Goal: Task Accomplishment & Management: Manage account settings

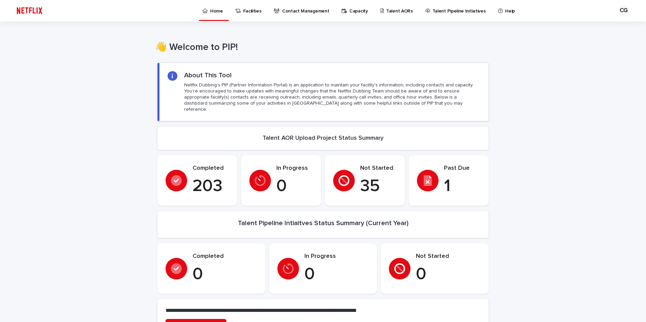
click at [386, 11] on p "Talent AORs" at bounding box center [399, 7] width 27 height 14
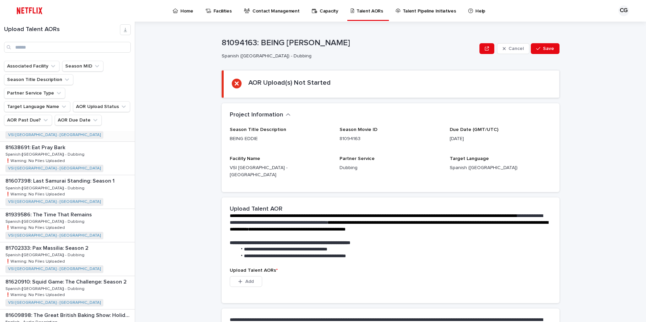
scroll to position [169, 0]
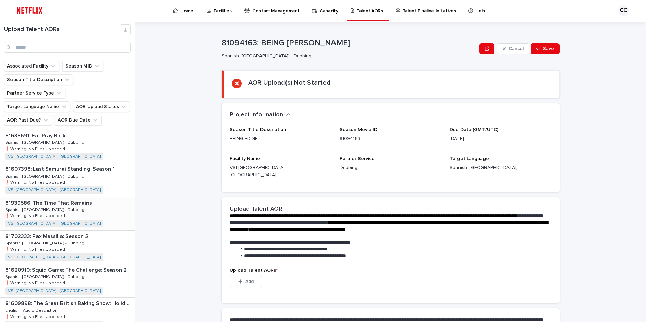
click at [65, 199] on p "81939586: The Time That Remains" at bounding box center [49, 203] width 88 height 8
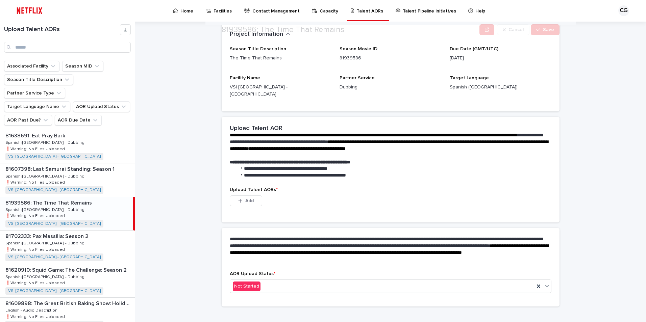
scroll to position [83, 0]
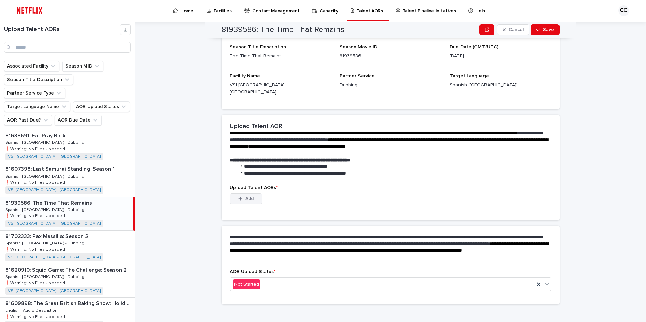
click at [245, 197] on span "Add" at bounding box center [249, 199] width 8 height 5
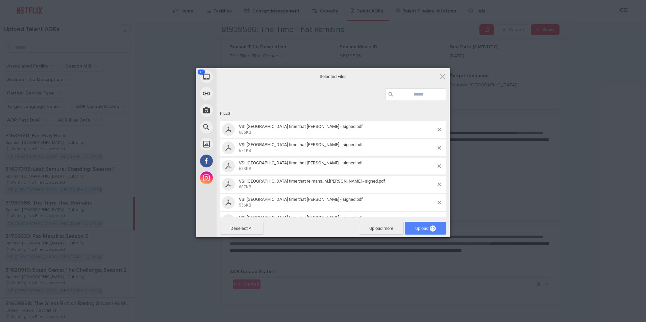
click at [418, 227] on span "Upload 15" at bounding box center [425, 228] width 21 height 5
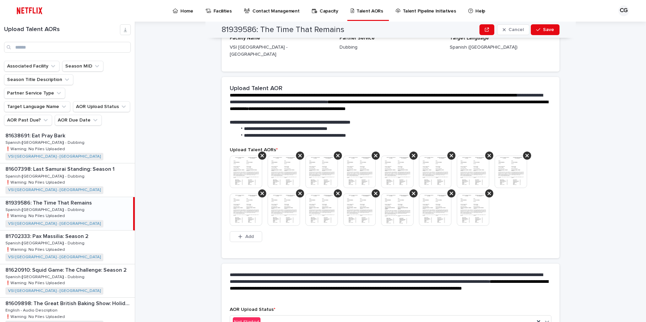
scroll to position [115, 0]
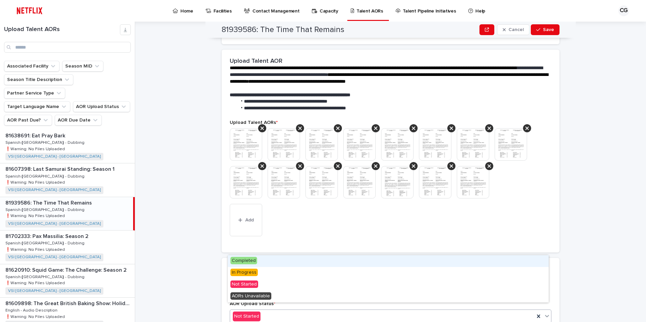
click at [295, 312] on div "Not Started" at bounding box center [382, 316] width 304 height 11
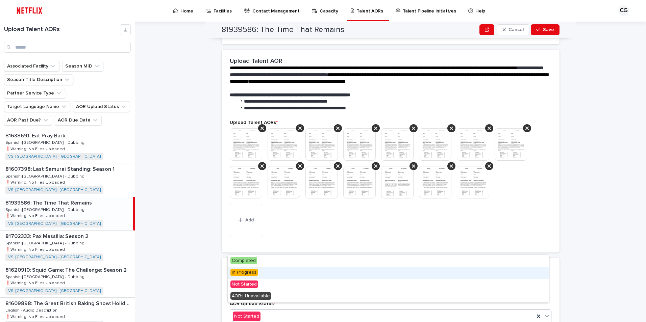
click at [247, 274] on span "In Progress" at bounding box center [243, 272] width 27 height 7
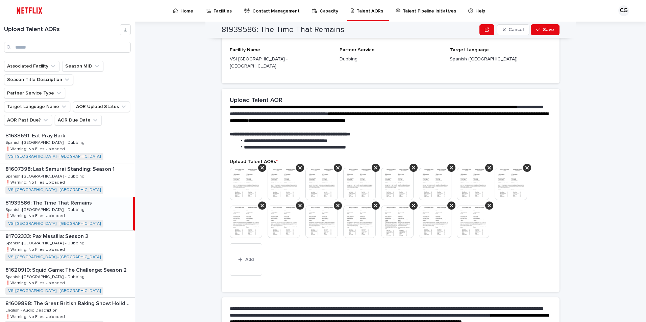
scroll to position [134, 0]
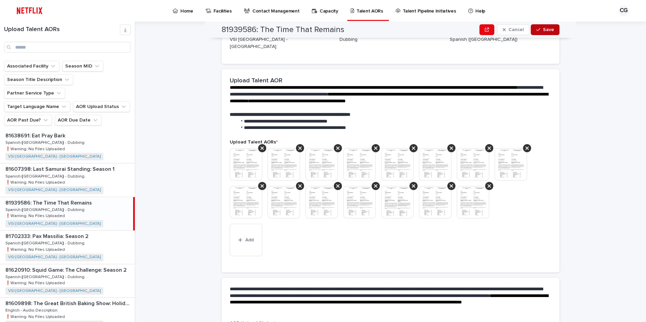
click at [545, 31] on span "Save" at bounding box center [548, 29] width 11 height 5
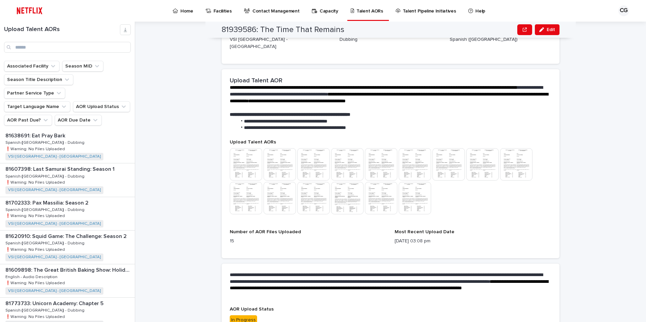
scroll to position [149, 0]
